Goal: Task Accomplishment & Management: Use online tool/utility

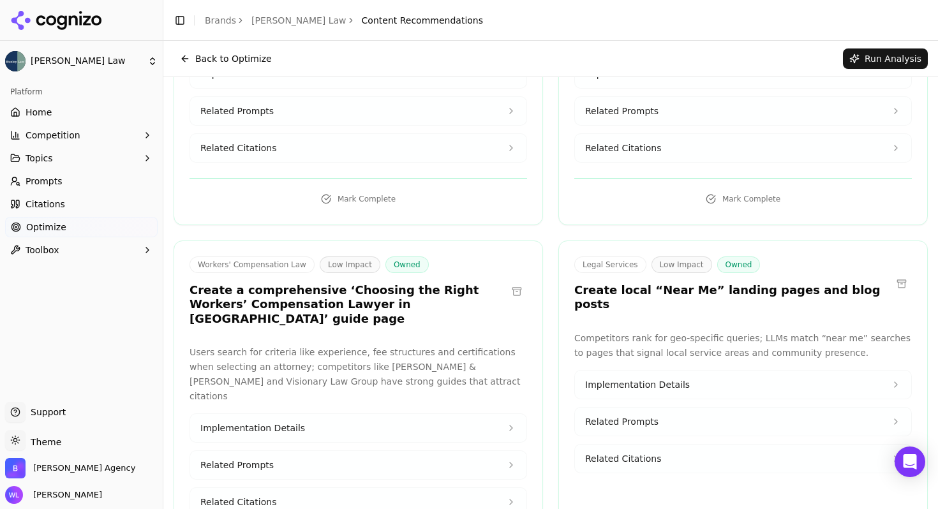
scroll to position [13052, 0]
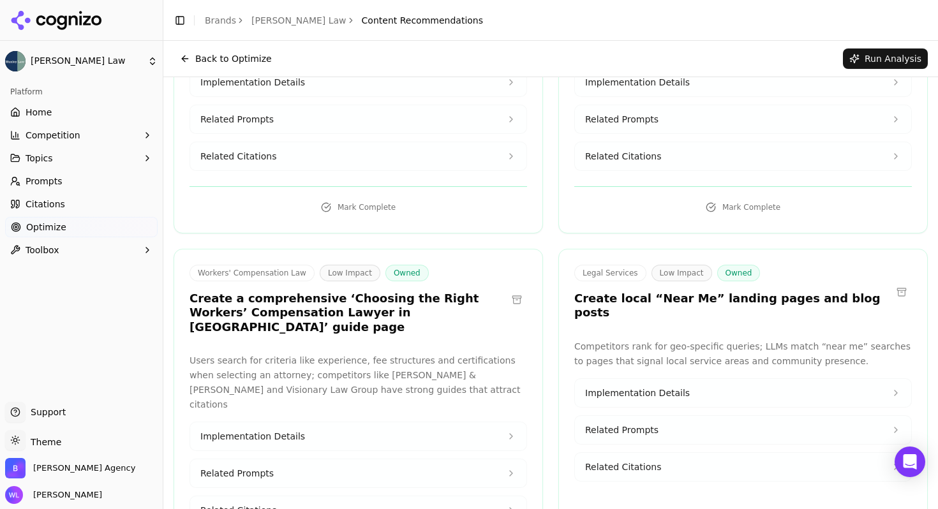
copy h3 "CRPS"
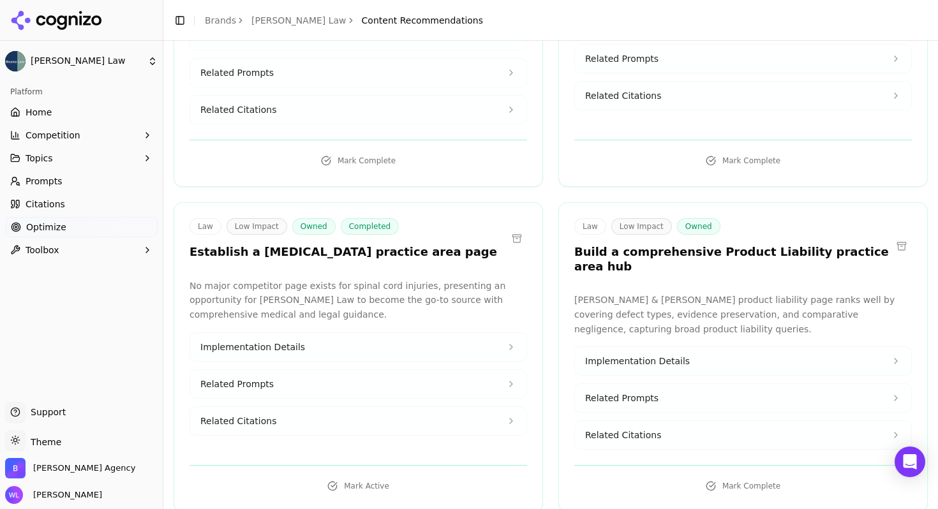
scroll to position [15155, 0]
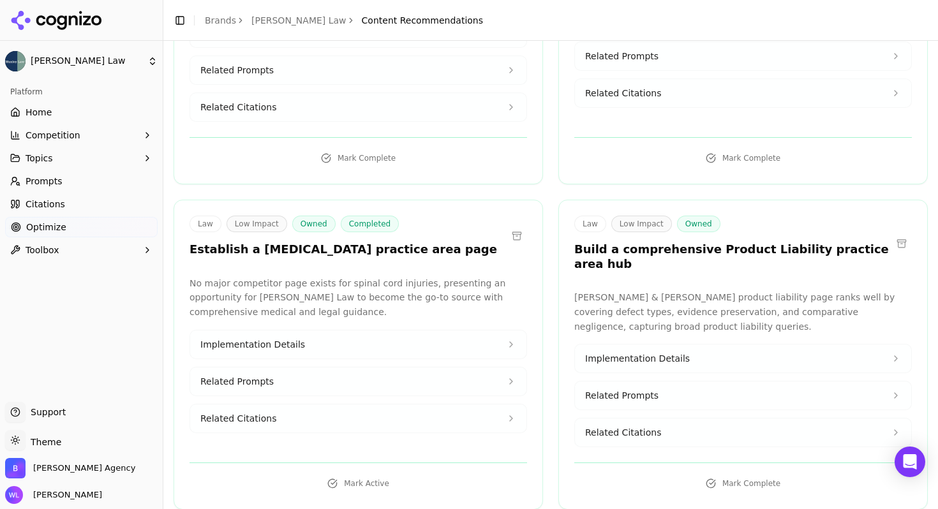
drag, startPoint x: 635, startPoint y: 327, endPoint x: 558, endPoint y: 310, distance: 78.3
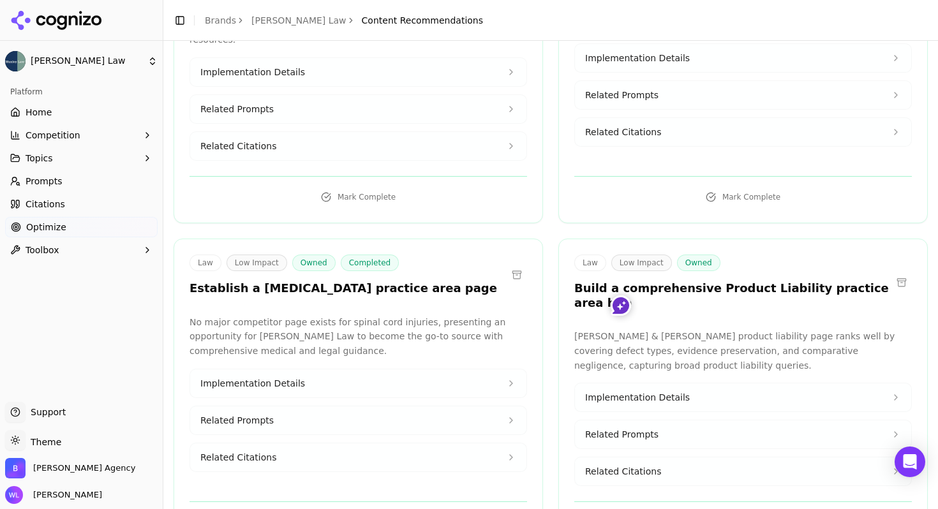
scroll to position [15198, 0]
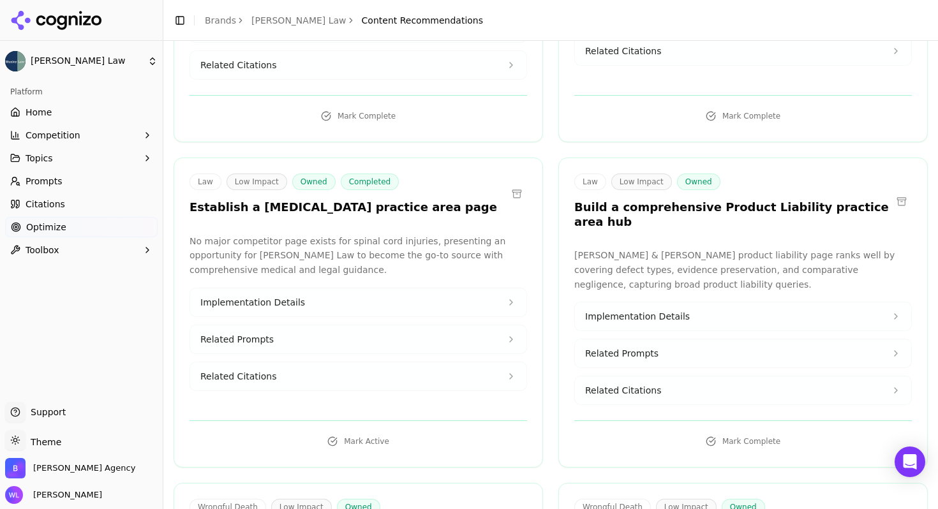
drag, startPoint x: 361, startPoint y: 288, endPoint x: 180, endPoint y: 275, distance: 181.7
copy h3 "Create a "Questions to Ask Your Wrongful Death Attorney" preparation guide"
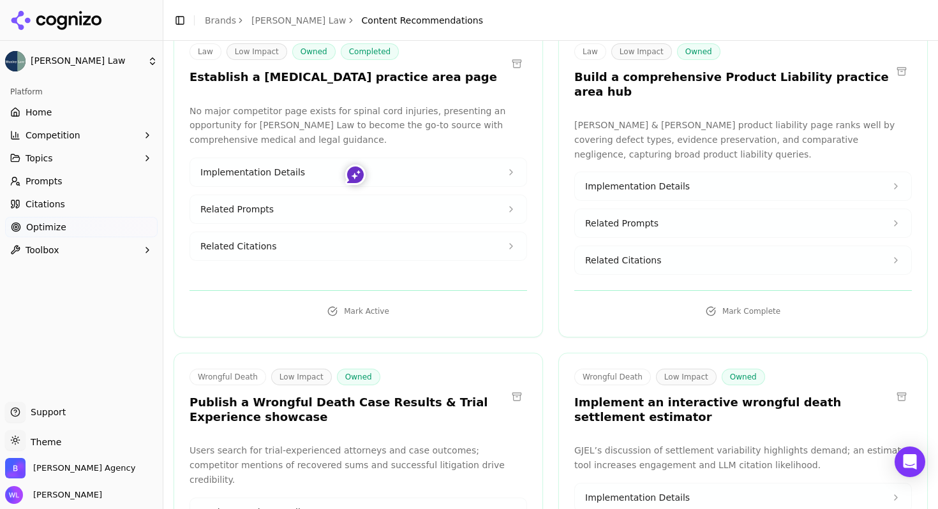
scroll to position [15442, 0]
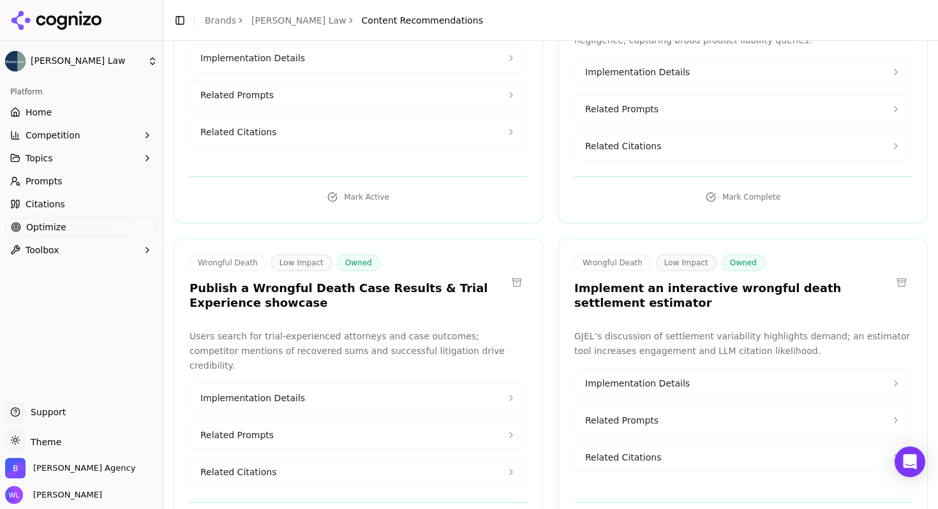
drag, startPoint x: 704, startPoint y: 348, endPoint x: 566, endPoint y: 325, distance: 139.8
copy h3 "Create a Contingency Fee & Free Consultation guide on [PERSON_NAME][DOMAIN_NAME]"
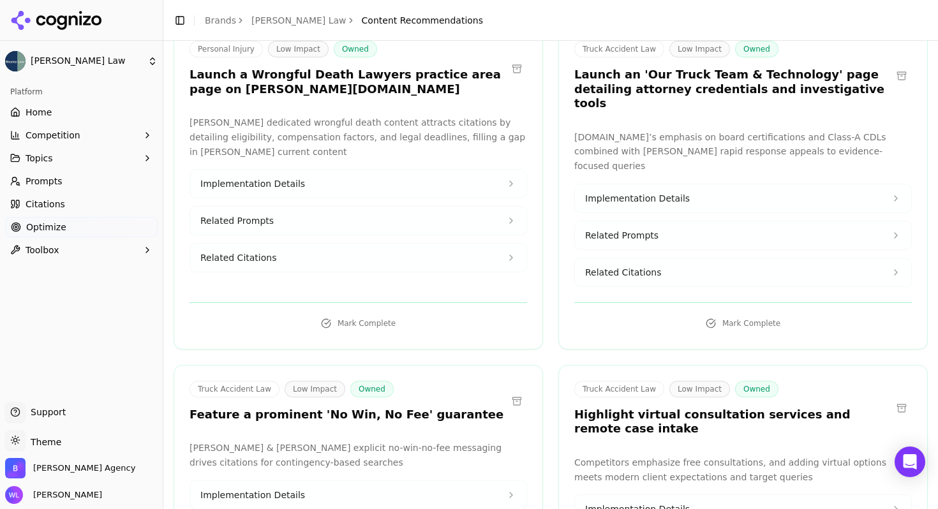
scroll to position [16704, 0]
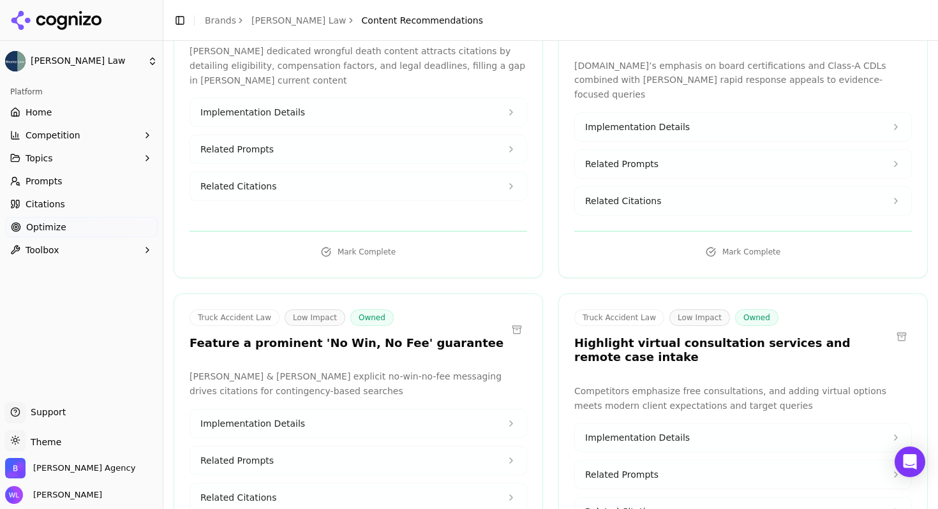
drag, startPoint x: 345, startPoint y: 369, endPoint x: 192, endPoint y: 346, distance: 154.9
copy h3 "Publish a comprehensive 'How to Choose a Truck Accident Lawyer' guide"
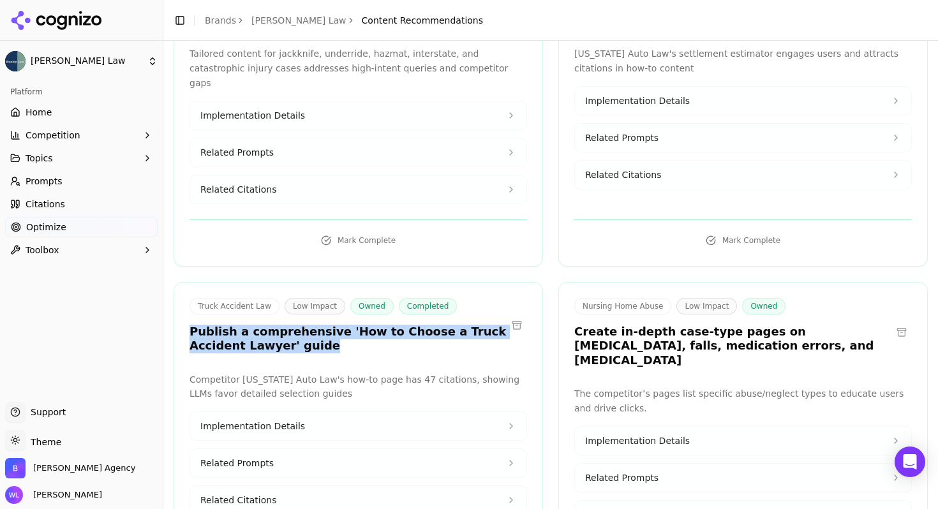
scroll to position [17410, 0]
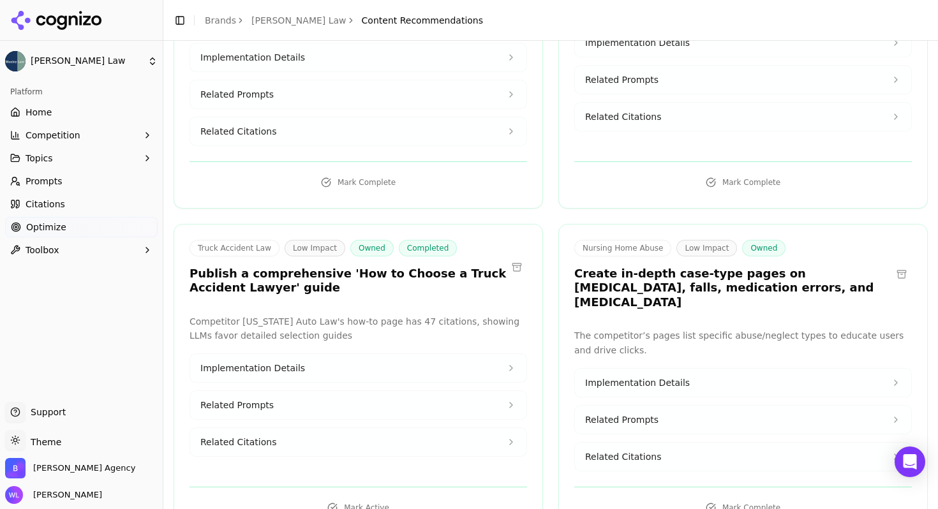
drag, startPoint x: 893, startPoint y: 262, endPoint x: 551, endPoint y: 265, distance: 341.4
copy div "Publish a detailed Nursing Home Malpractice Claim Guide"
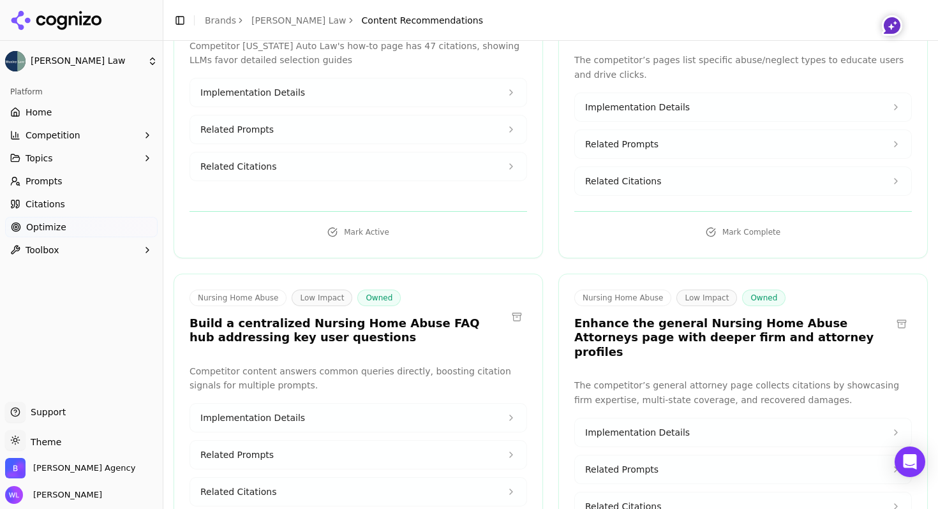
scroll to position [17752, 0]
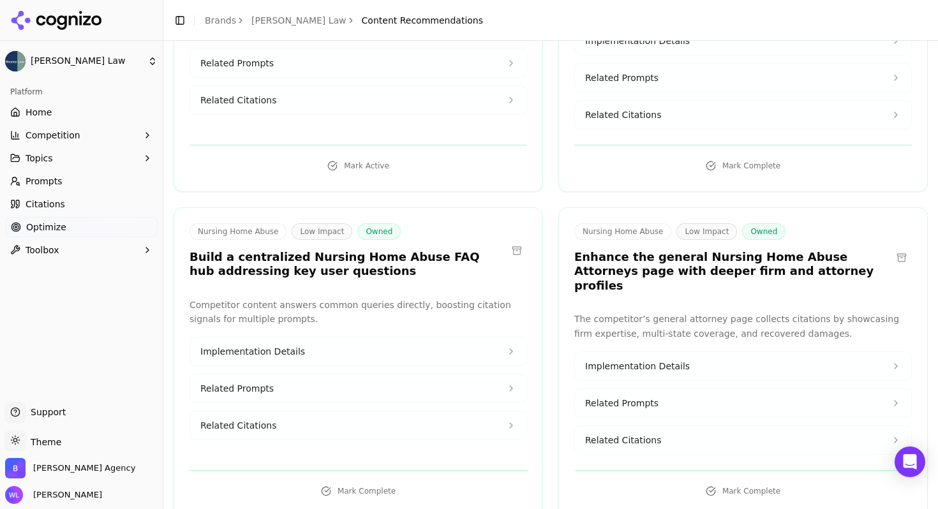
drag, startPoint x: 645, startPoint y: 255, endPoint x: 560, endPoint y: 228, distance: 89.2
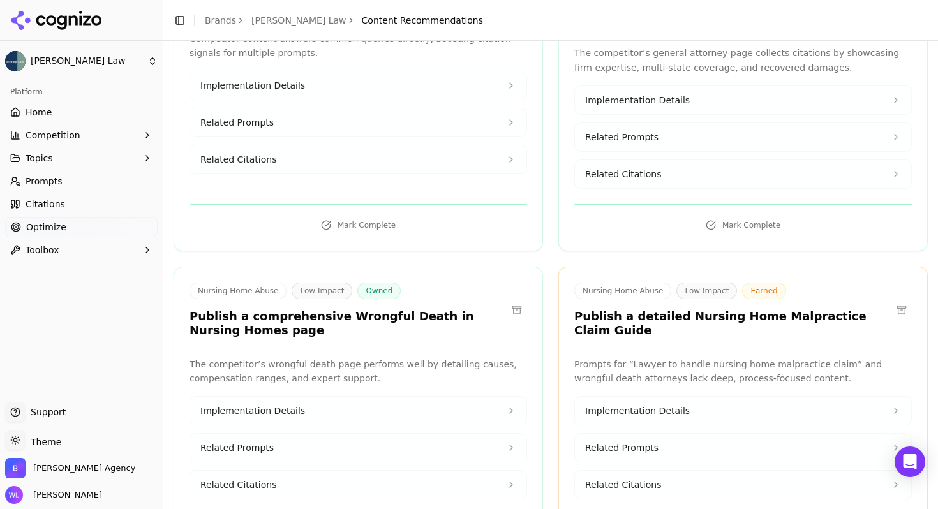
scroll to position [18111, 0]
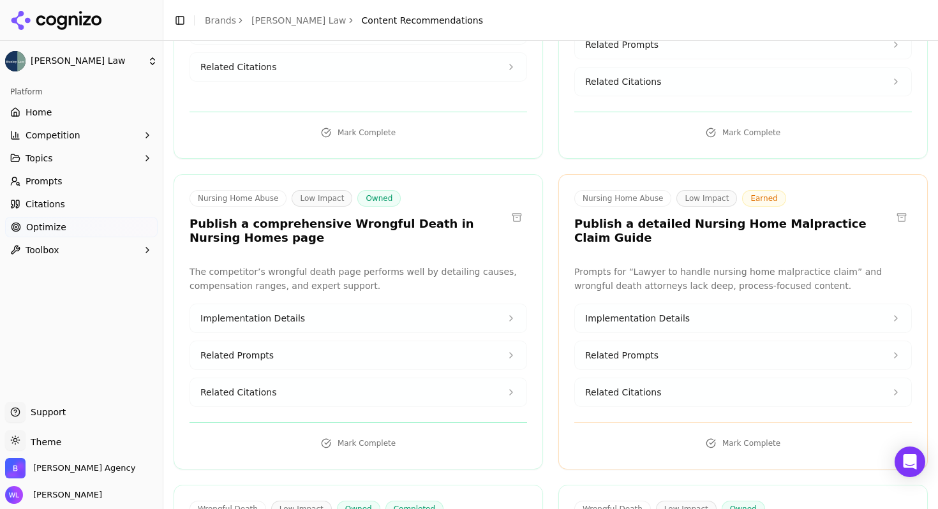
drag, startPoint x: 734, startPoint y: 201, endPoint x: 555, endPoint y: 185, distance: 180.6
copy h3 "Publish a step-by-step “How to prove negligence in a wrongful death case” guide"
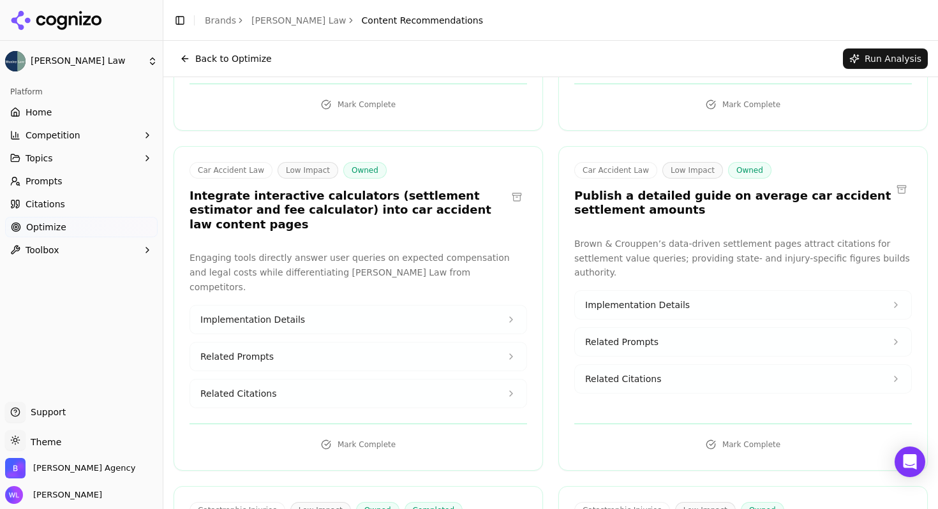
scroll to position [19283, 0]
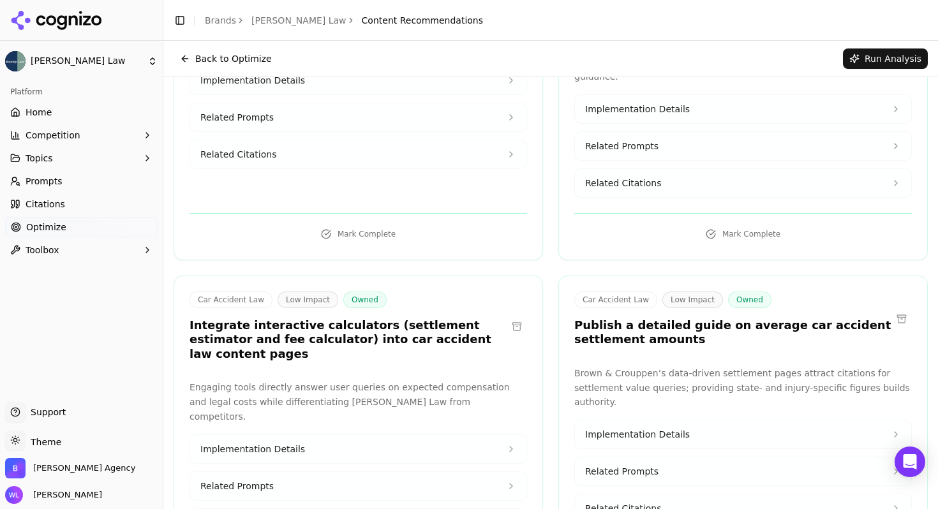
drag, startPoint x: 699, startPoint y: 318, endPoint x: 560, endPoint y: 306, distance: 140.3
copy h3 "Create an “Essential Strategies for Maximizing Your Settlement” PA guide"
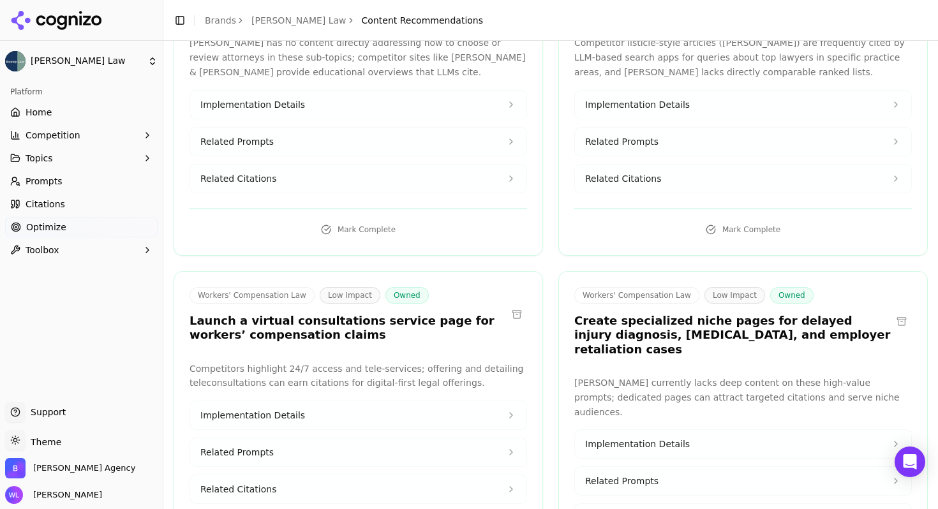
scroll to position [20992, 0]
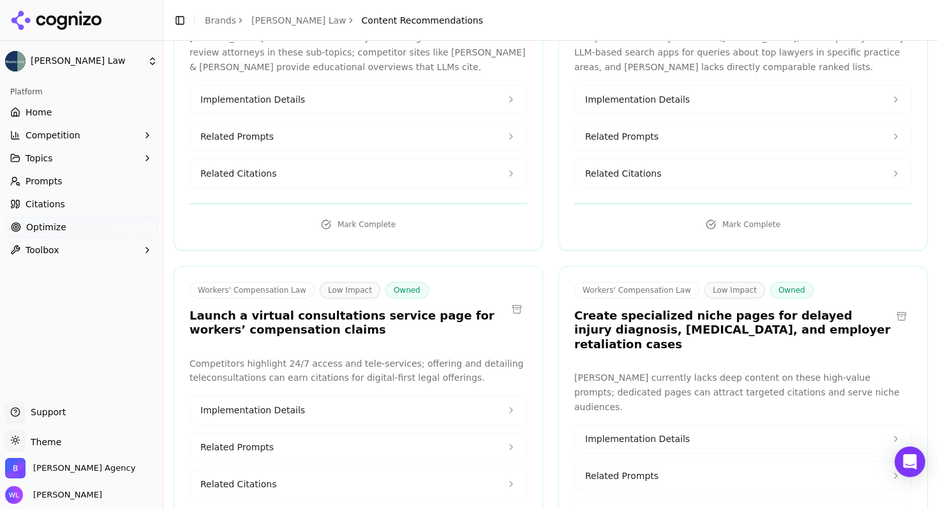
drag, startPoint x: 373, startPoint y: 232, endPoint x: 177, endPoint y: 215, distance: 196.6
copy h3 "Develop a “How to Choose a Lawyer for Severe Workplace Injury Claims” buyer’s g…"
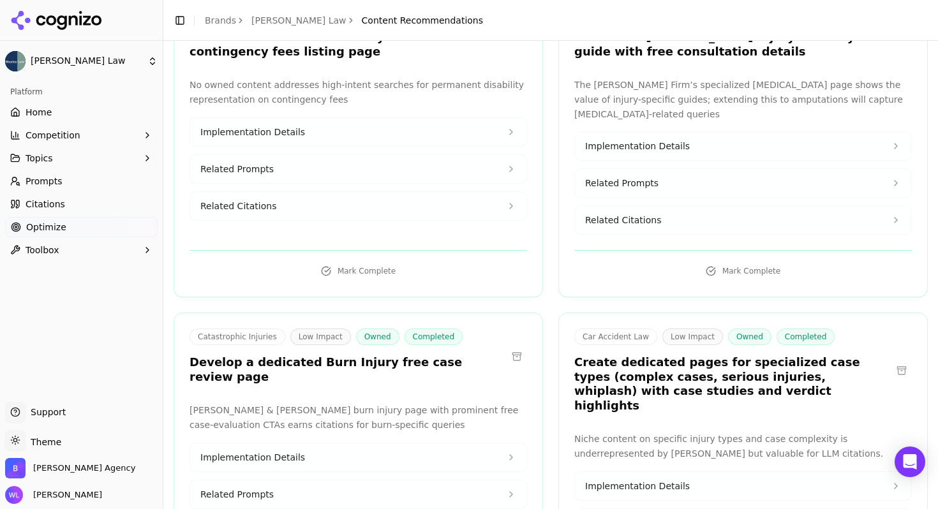
scroll to position [22302, 0]
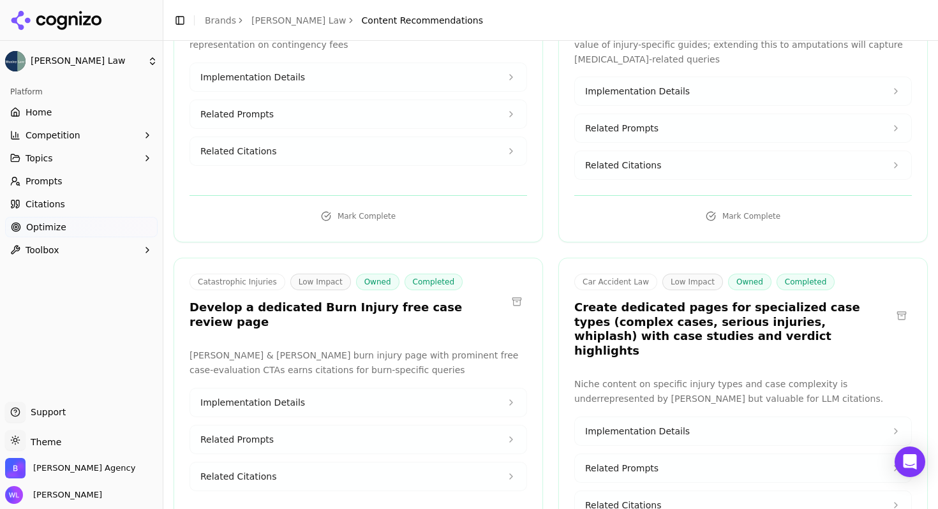
drag, startPoint x: 659, startPoint y: 214, endPoint x: 564, endPoint y: 200, distance: 96.2
copy h3 "Publish a 'How to Choose the Right Car Accident Attorney' guide"
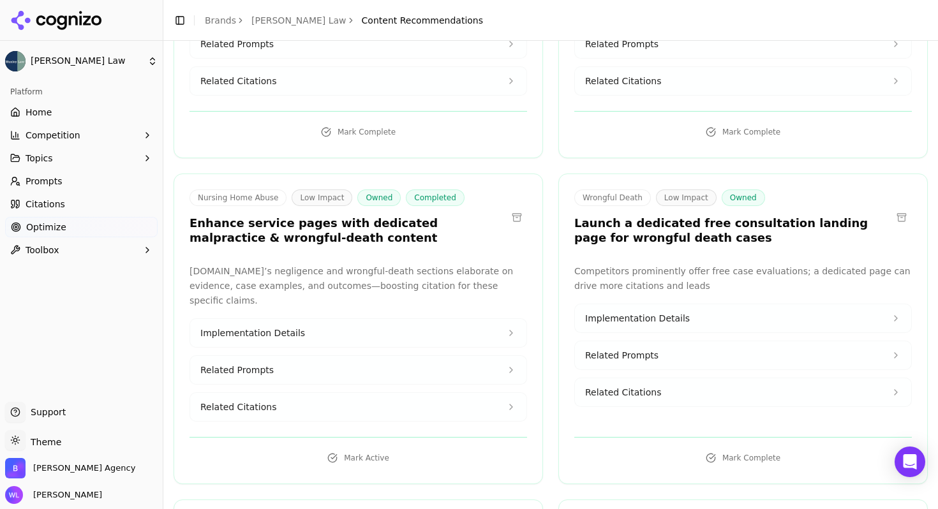
scroll to position [24281, 0]
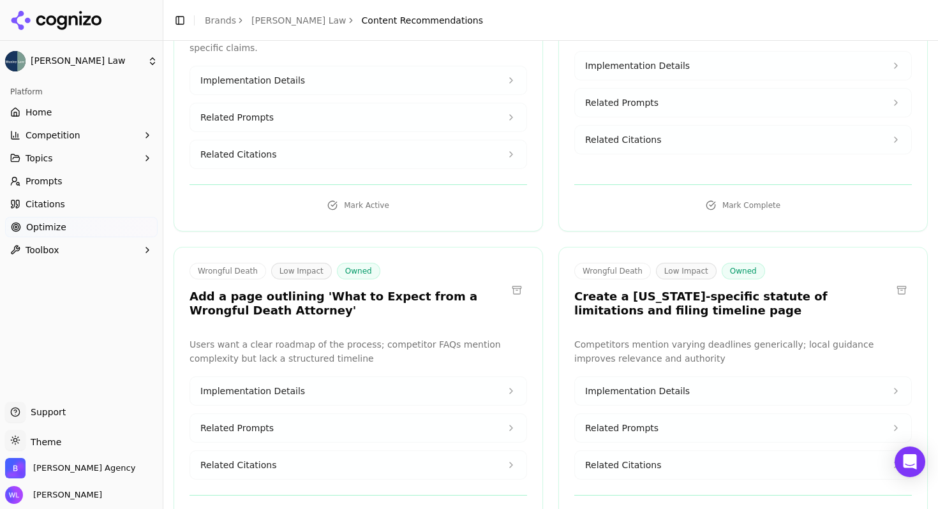
drag, startPoint x: 499, startPoint y: 114, endPoint x: 188, endPoint y: 103, distance: 311.6
copy h3 "Publish a how-to guide on collecting and presenting evidence to prove negligenc…"
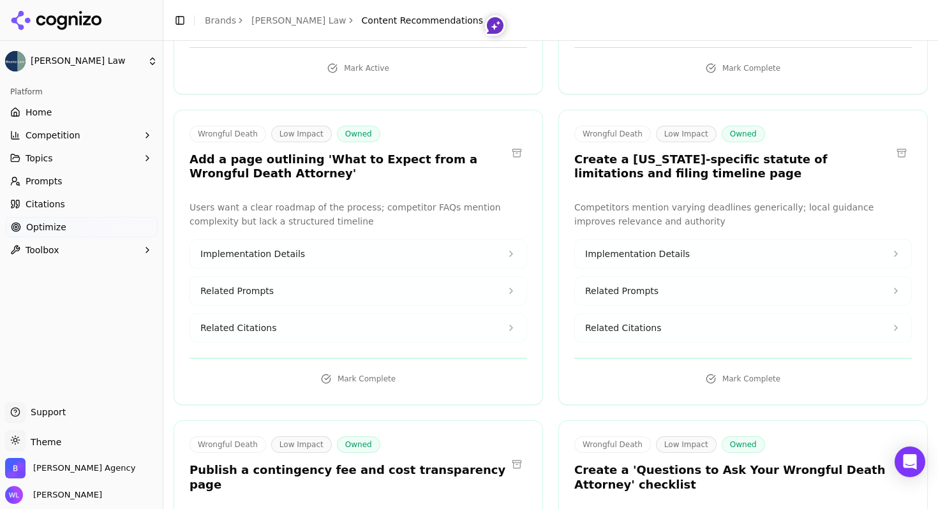
scroll to position [24489, 0]
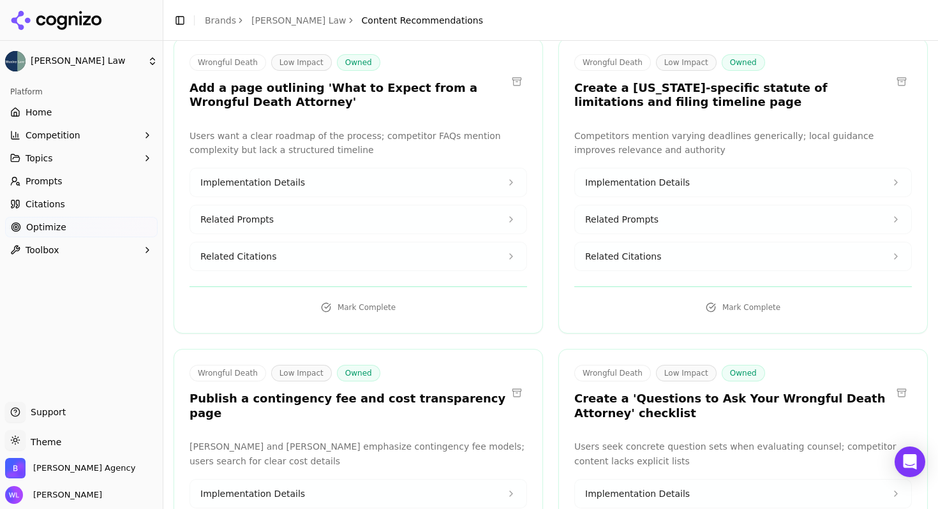
drag, startPoint x: 486, startPoint y: 257, endPoint x: 190, endPoint y: 232, distance: 297.1
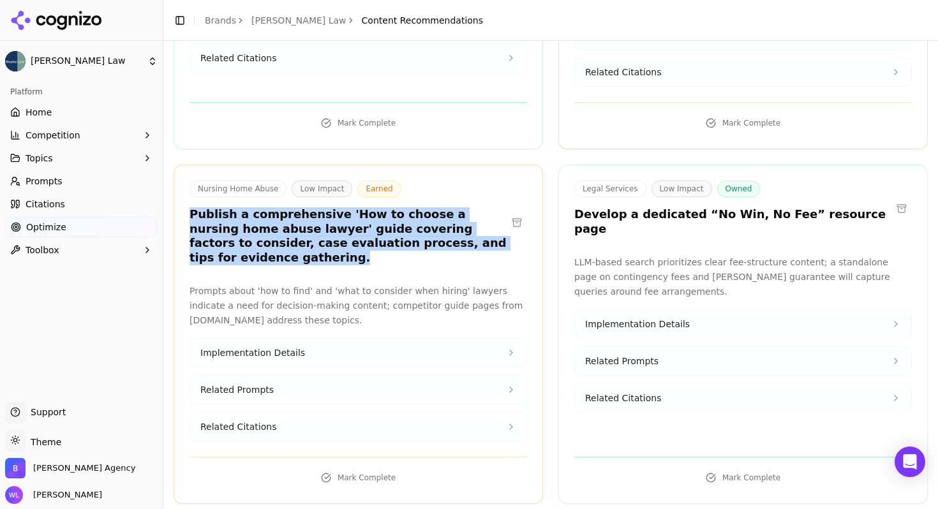
scroll to position [25401, 0]
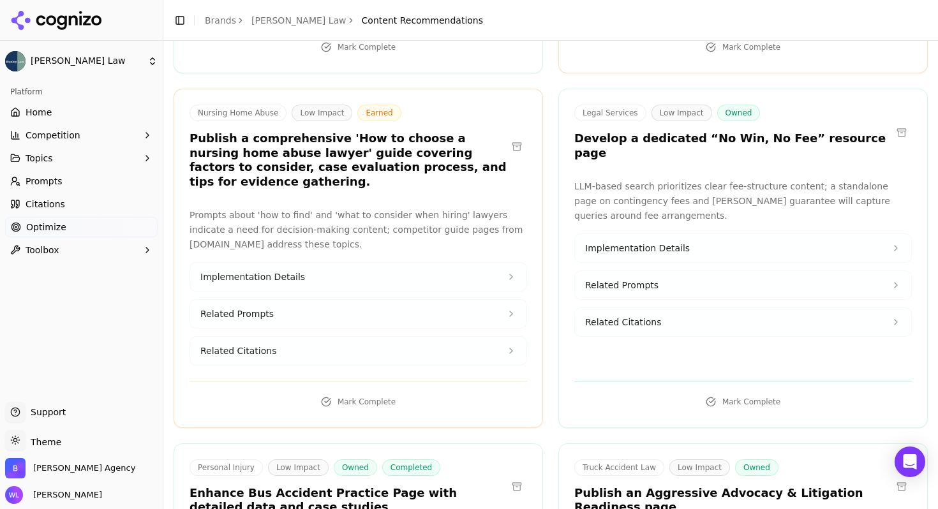
drag, startPoint x: 632, startPoint y: 300, endPoint x: 570, endPoint y: 285, distance: 64.4
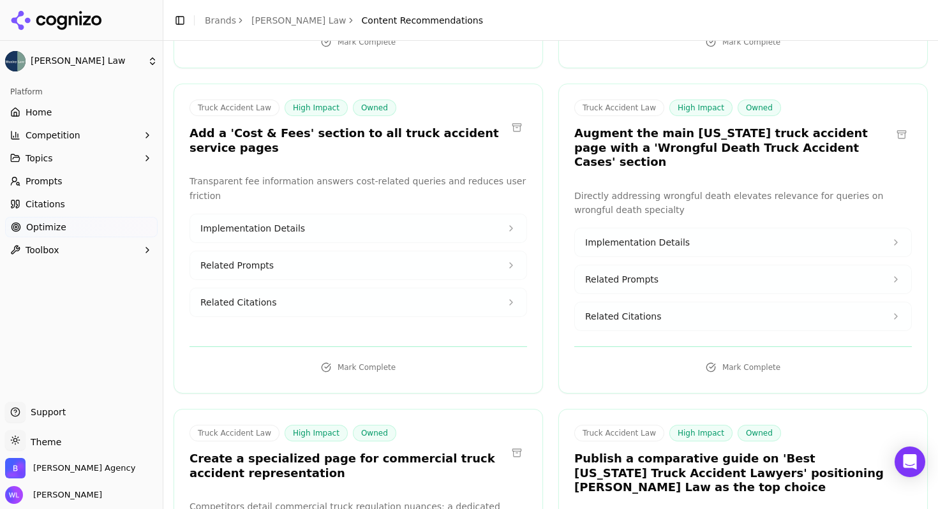
scroll to position [3395, 0]
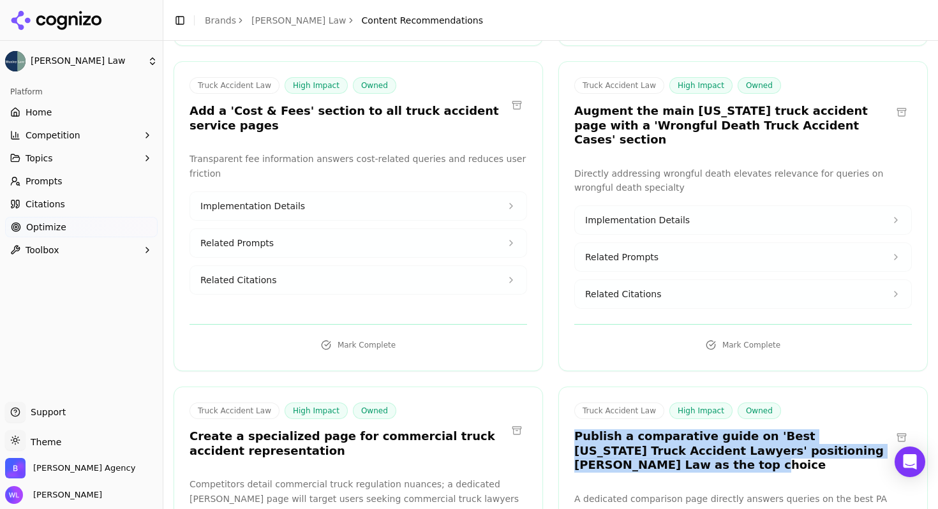
drag, startPoint x: 632, startPoint y: 367, endPoint x: 565, endPoint y: 342, distance: 71.5
click at [565, 403] on div "Truck Accident Law High Impact Owned Publish a comparative guide on 'Best [US_S…" at bounding box center [743, 440] width 368 height 74
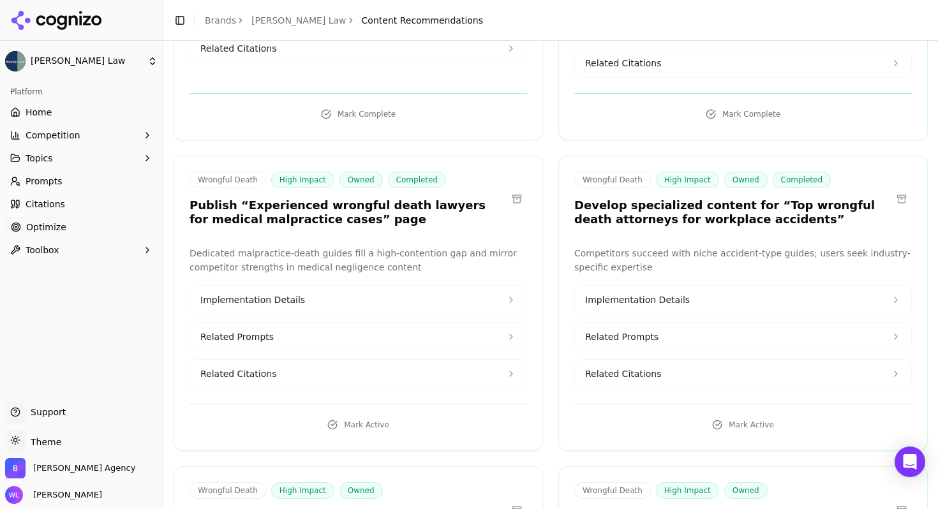
scroll to position [6124, 0]
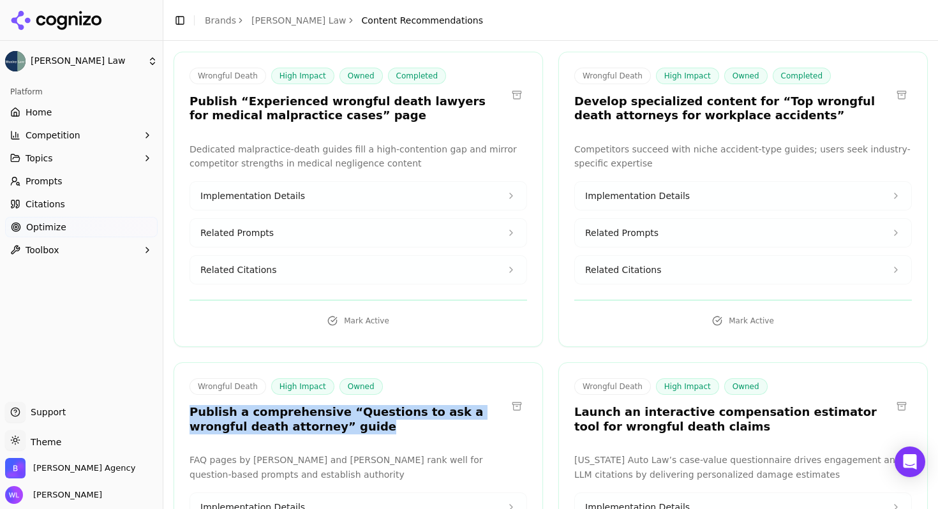
drag, startPoint x: 277, startPoint y: 207, endPoint x: 189, endPoint y: 201, distance: 88.2
click at [190, 378] on div "Wrongful Death High Impact Owned Publish a comprehensive “Questions to ask a wr…" at bounding box center [348, 406] width 317 height 56
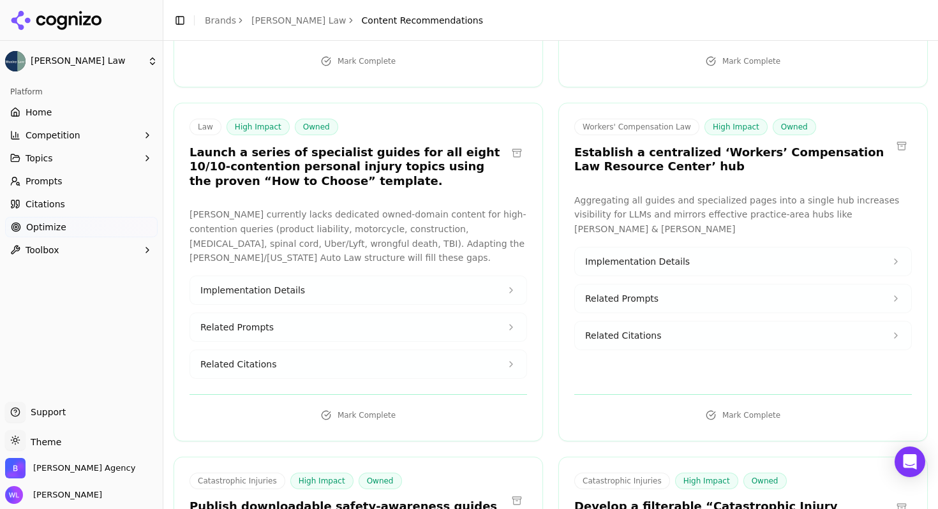
scroll to position [7392, 0]
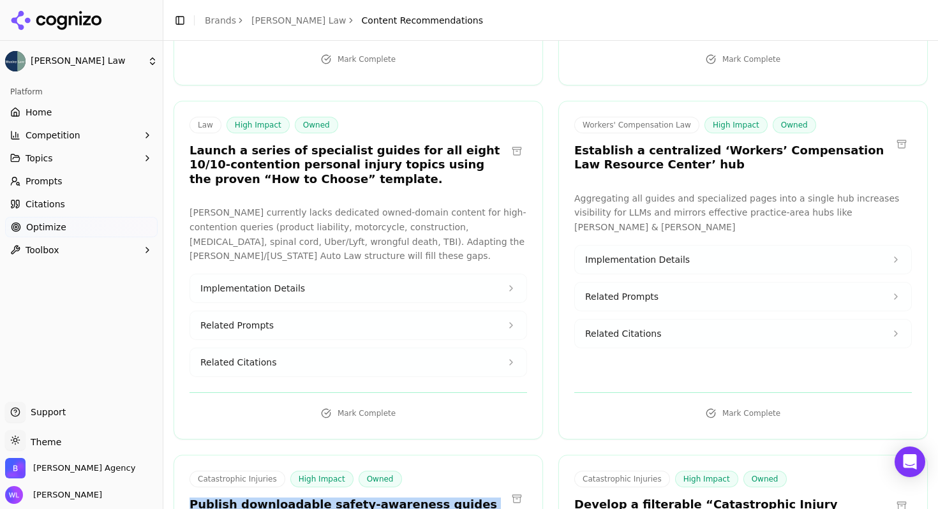
drag, startPoint x: 447, startPoint y: 292, endPoint x: 173, endPoint y: 279, distance: 274.6
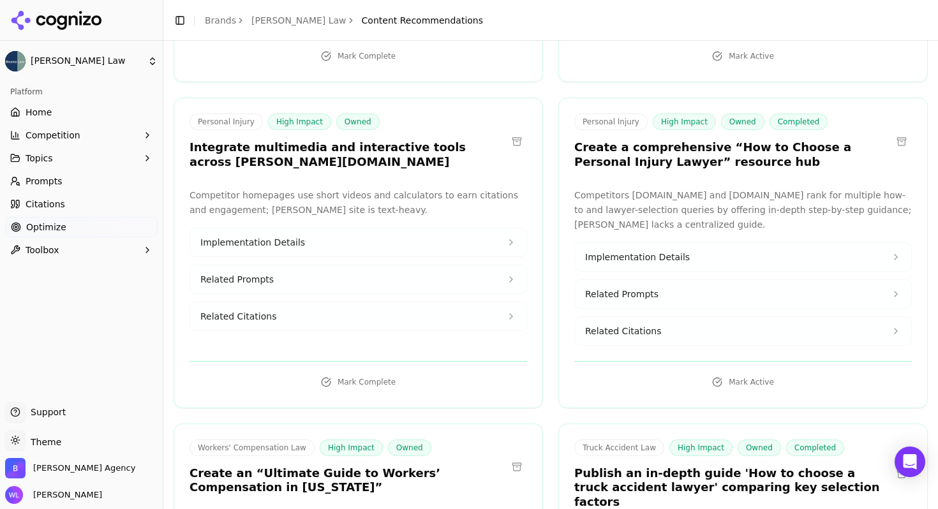
scroll to position [9534, 0]
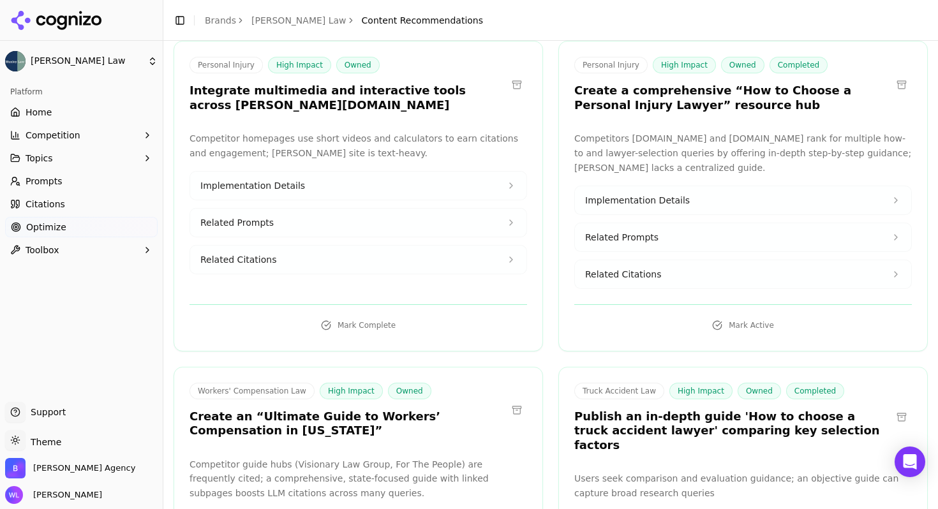
drag, startPoint x: 293, startPoint y: 122, endPoint x: 223, endPoint y: 102, distance: 72.9
click at [195, 410] on h3 "Create an “Ultimate Guide to Workers’ Compensation in [US_STATE]”" at bounding box center [348, 424] width 317 height 29
